Goal: Task Accomplishment & Management: Manage account settings

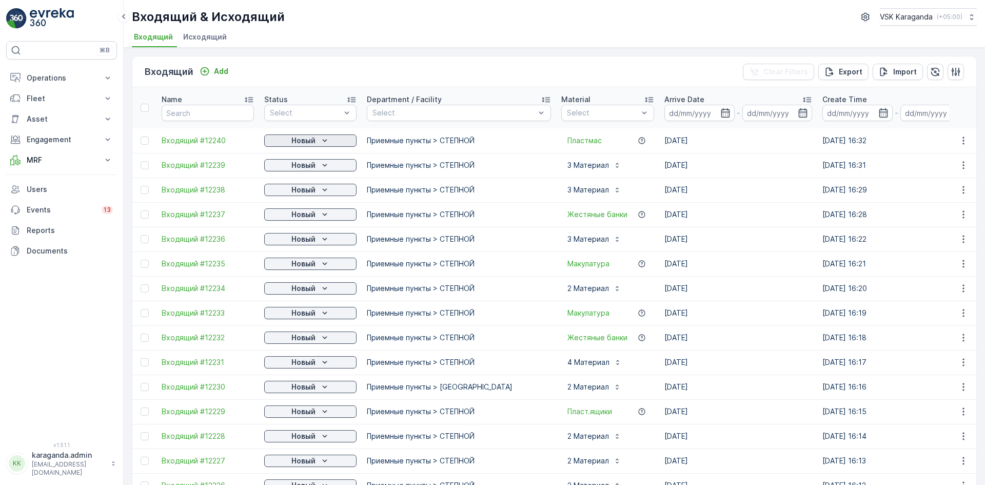
click at [329, 140] on icon "Новый" at bounding box center [325, 140] width 10 height 10
click at [310, 167] on span "подтвердить" at bounding box center [293, 170] width 47 height 10
click at [316, 166] on div "Новый" at bounding box center [310, 165] width 84 height 10
click at [305, 197] on span "подтвердить" at bounding box center [293, 195] width 47 height 10
click at [312, 187] on p "Новый" at bounding box center [303, 190] width 24 height 10
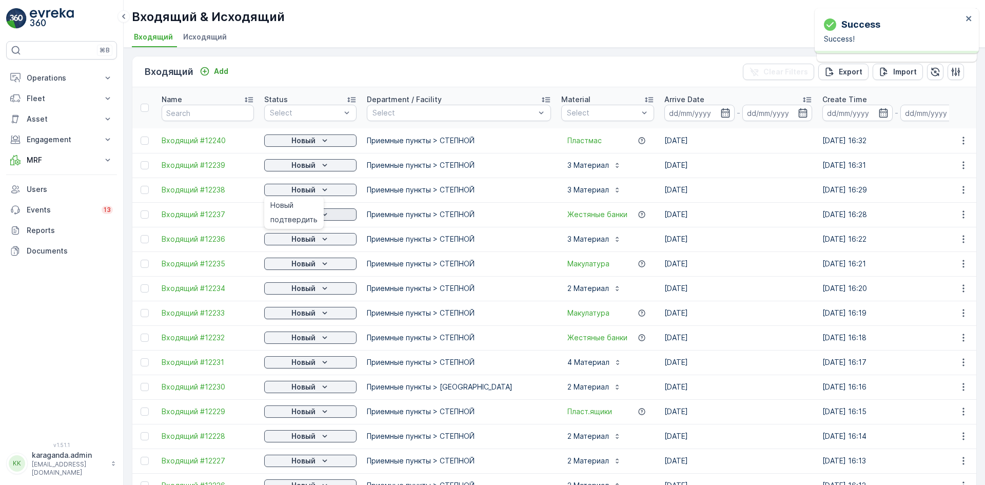
click at [306, 218] on span "подтвердить" at bounding box center [293, 219] width 47 height 10
click at [313, 216] on p "Новый" at bounding box center [303, 214] width 24 height 10
click at [301, 242] on p "Новый" at bounding box center [303, 239] width 24 height 10
click at [303, 266] on span "подтвердить" at bounding box center [293, 269] width 47 height 10
click at [303, 267] on p "Новый" at bounding box center [303, 263] width 24 height 10
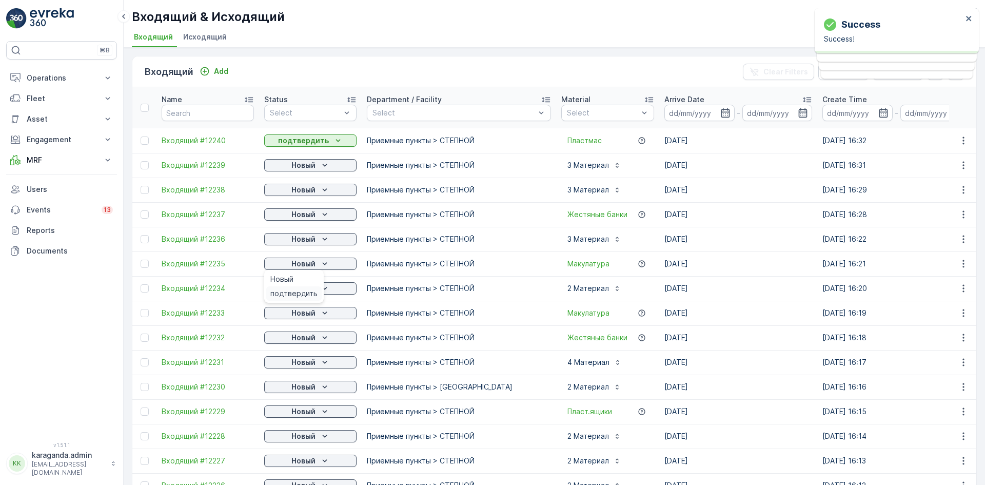
click at [300, 291] on span "подтвердить" at bounding box center [293, 293] width 47 height 10
click at [298, 319] on span "подтвердить" at bounding box center [293, 318] width 47 height 10
click at [302, 315] on p "Новый" at bounding box center [303, 313] width 24 height 10
click at [288, 338] on span "подтвердить" at bounding box center [293, 342] width 47 height 10
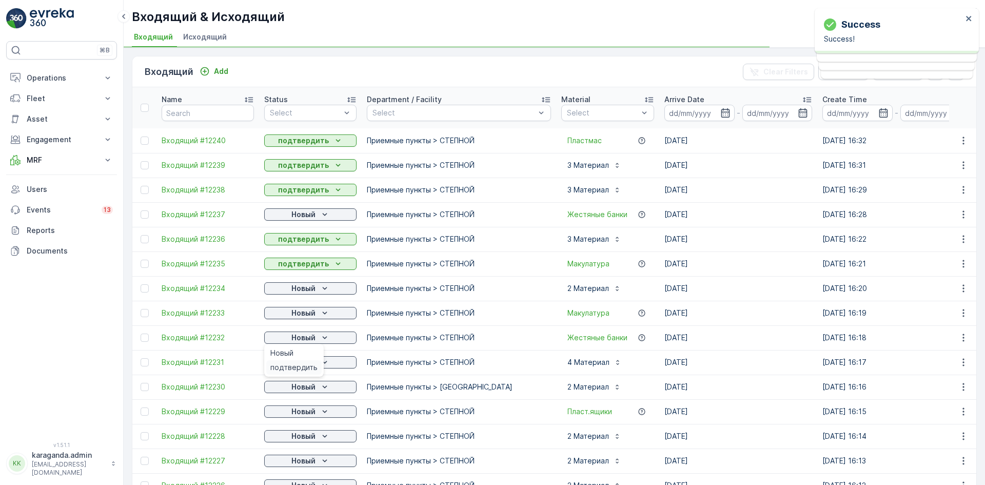
click at [289, 363] on span "подтвердить" at bounding box center [293, 367] width 47 height 10
click at [310, 362] on p "Новый" at bounding box center [303, 362] width 24 height 10
click at [301, 388] on span "подтвердить" at bounding box center [293, 392] width 47 height 10
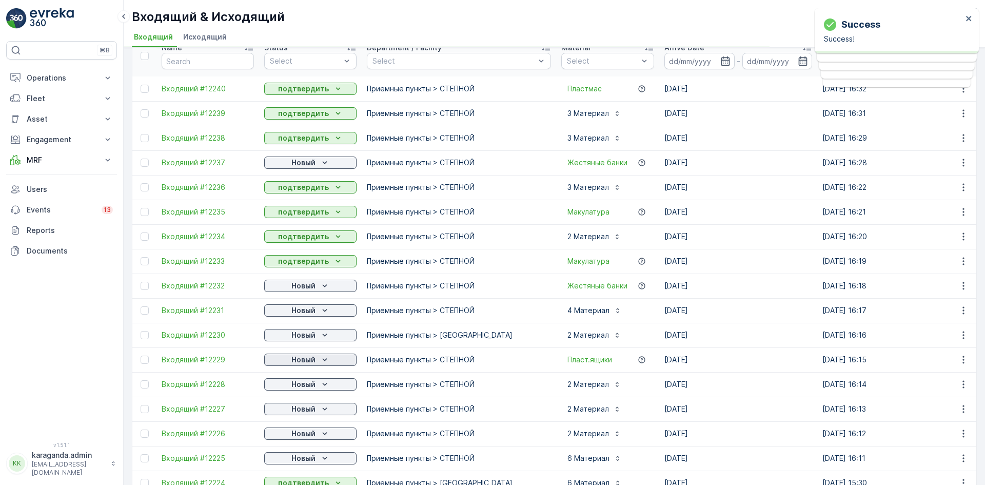
scroll to position [154, 0]
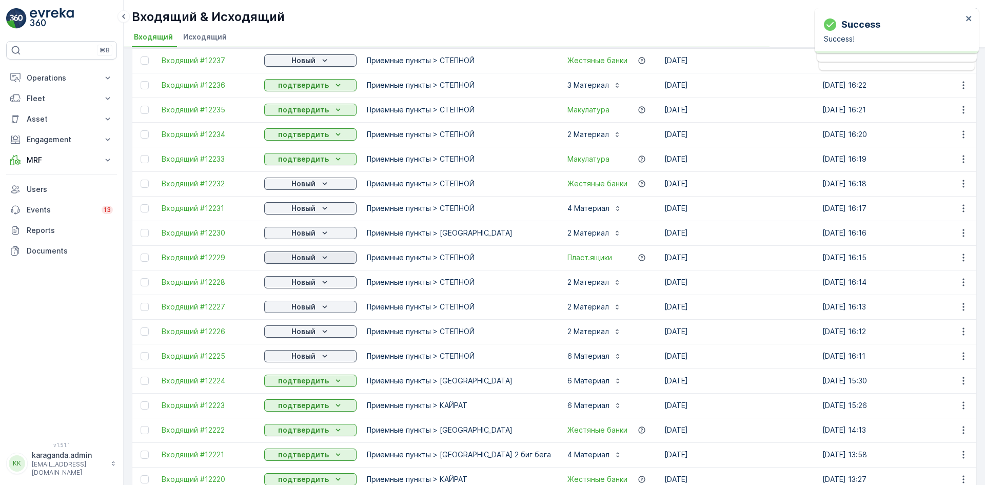
click at [315, 254] on p "Новый" at bounding box center [303, 257] width 24 height 10
click at [297, 311] on span "подтвердить" at bounding box center [293, 312] width 47 height 10
click at [301, 310] on p "Новый" at bounding box center [303, 307] width 24 height 10
click at [296, 334] on span "подтвердить" at bounding box center [293, 336] width 47 height 10
click at [305, 329] on p "Новый" at bounding box center [303, 331] width 24 height 10
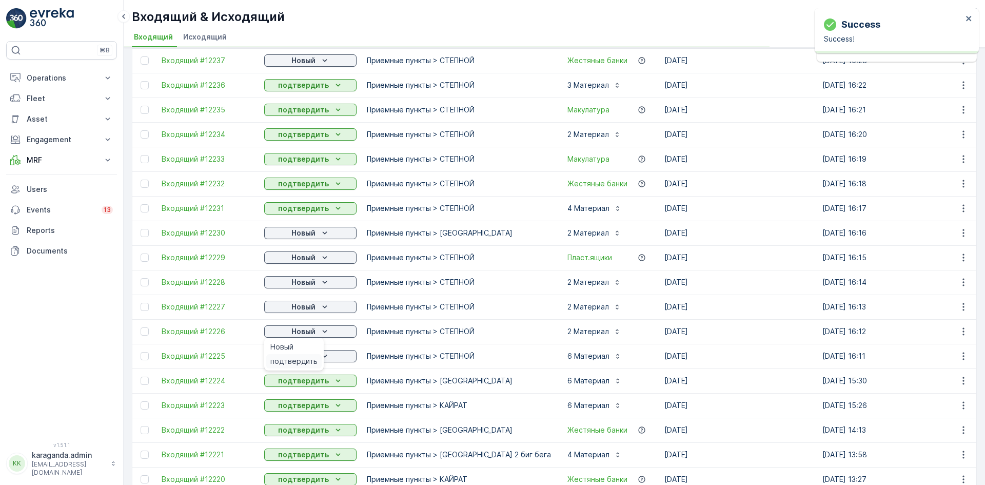
click at [303, 355] on div "подтвердить" at bounding box center [293, 361] width 55 height 14
click at [316, 358] on div "Новый" at bounding box center [310, 356] width 84 height 10
drag, startPoint x: 306, startPoint y: 382, endPoint x: 323, endPoint y: 261, distance: 122.7
click at [306, 383] on span "подтвердить" at bounding box center [293, 386] width 47 height 10
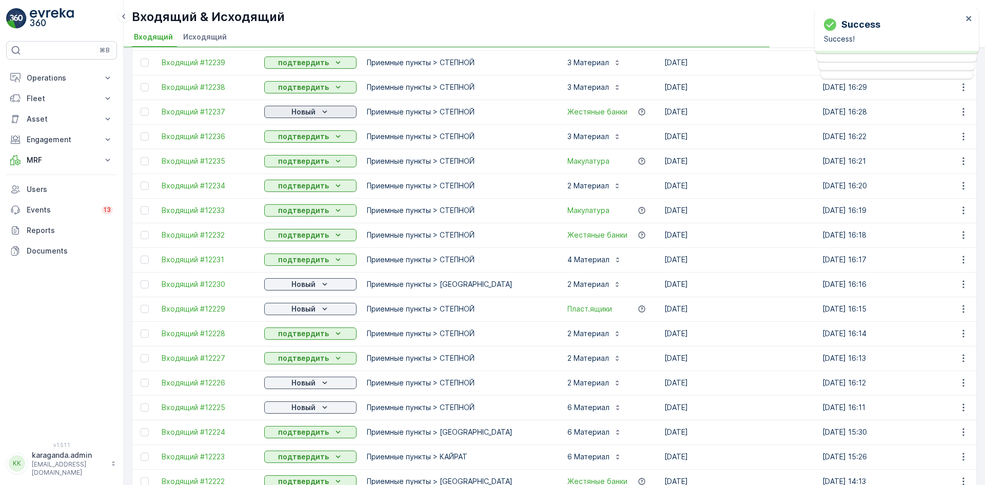
click at [315, 109] on p "Новый" at bounding box center [303, 112] width 24 height 10
click at [311, 136] on span "подтвердить" at bounding box center [293, 141] width 47 height 10
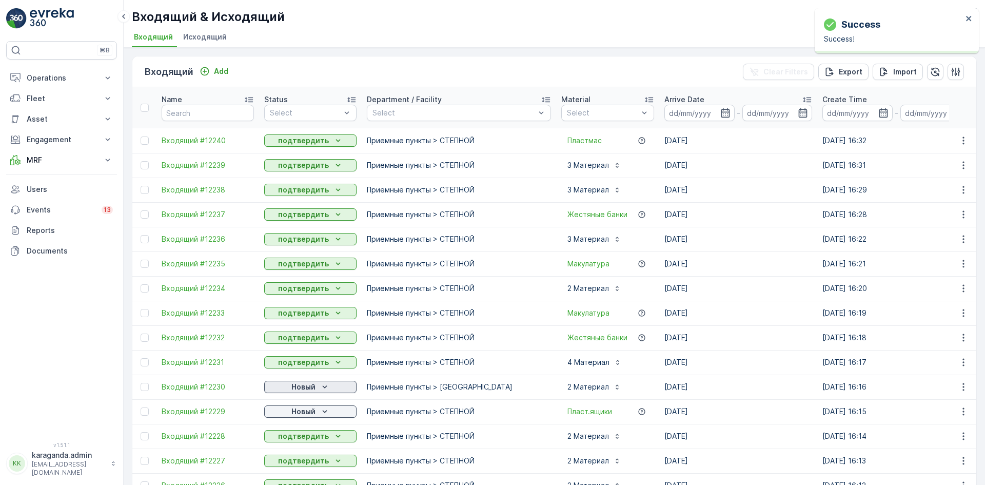
click at [310, 387] on p "Новый" at bounding box center [303, 387] width 24 height 10
drag, startPoint x: 307, startPoint y: 414, endPoint x: 318, endPoint y: 413, distance: 11.3
click at [307, 415] on span "подтвердить" at bounding box center [293, 416] width 47 height 10
click at [320, 409] on icon "Новый" at bounding box center [325, 411] width 10 height 10
click at [298, 438] on span "подтвердить" at bounding box center [293, 441] width 47 height 10
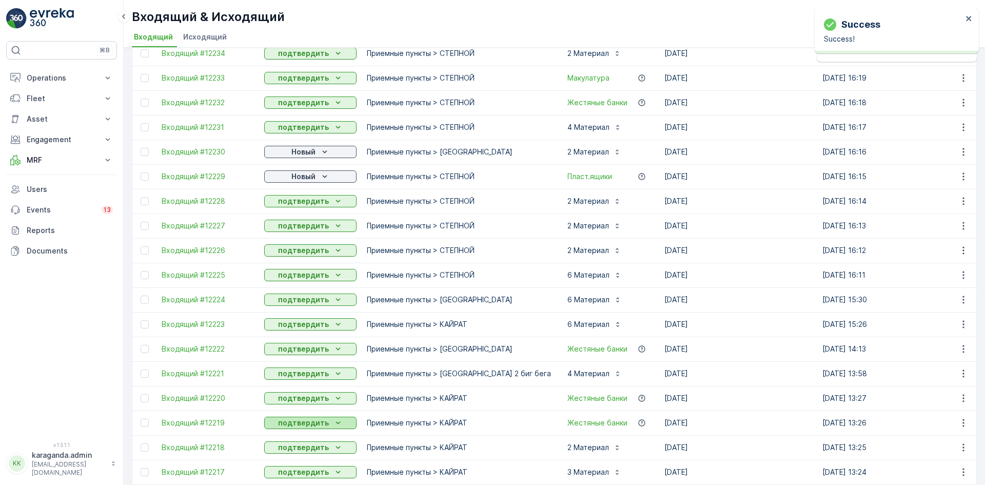
scroll to position [256, 0]
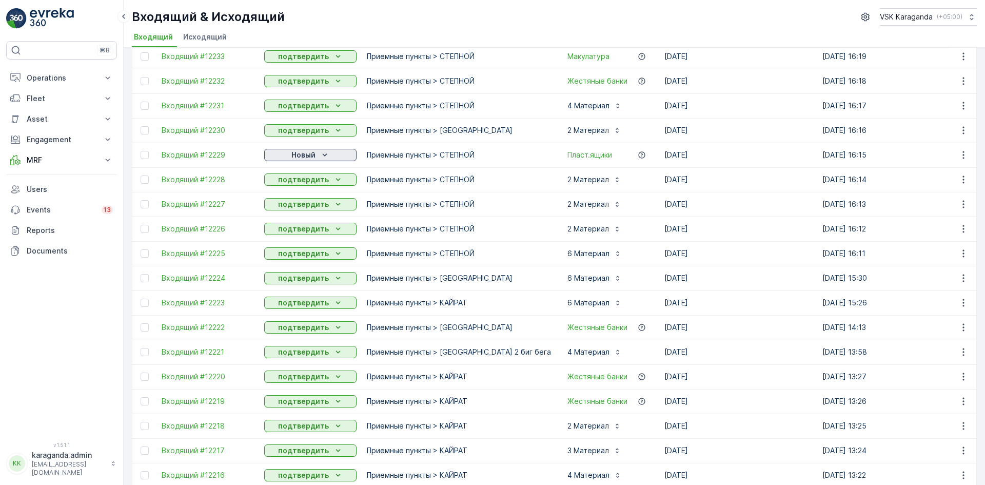
click at [312, 152] on p "Новый" at bounding box center [303, 155] width 24 height 10
click at [302, 184] on span "подтвердить" at bounding box center [293, 184] width 47 height 10
